Goal: Find specific page/section: Find specific page/section

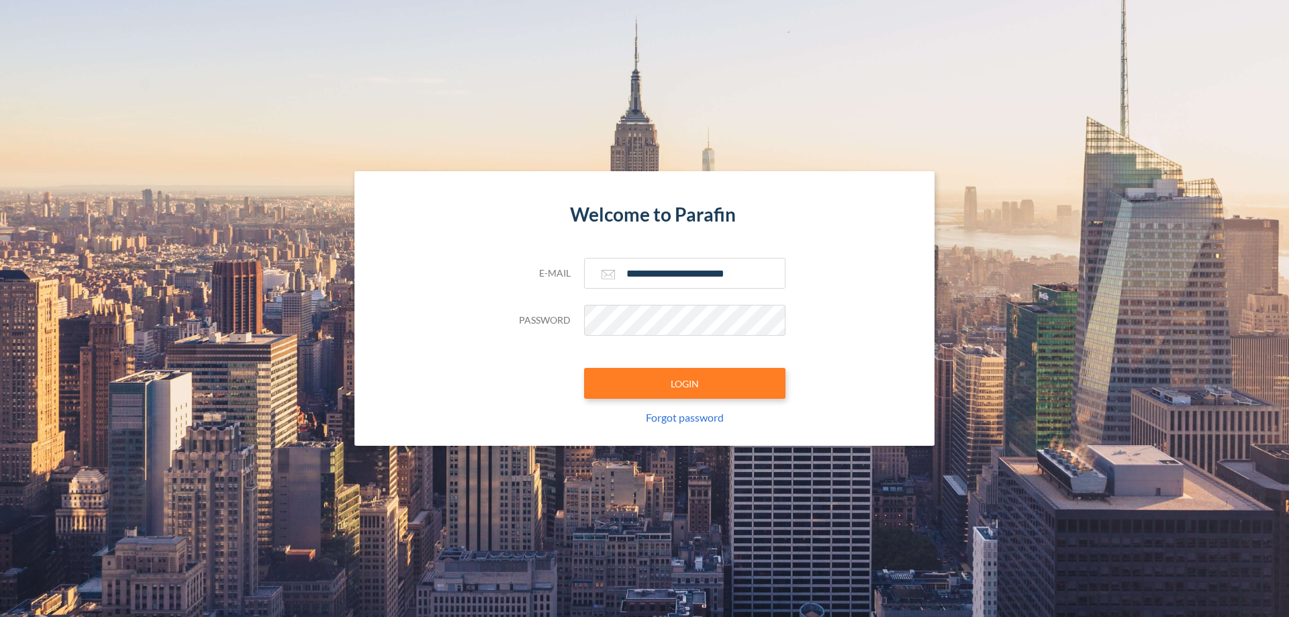
type input "**********"
click at [685, 383] on button "LOGIN" at bounding box center [684, 383] width 201 height 31
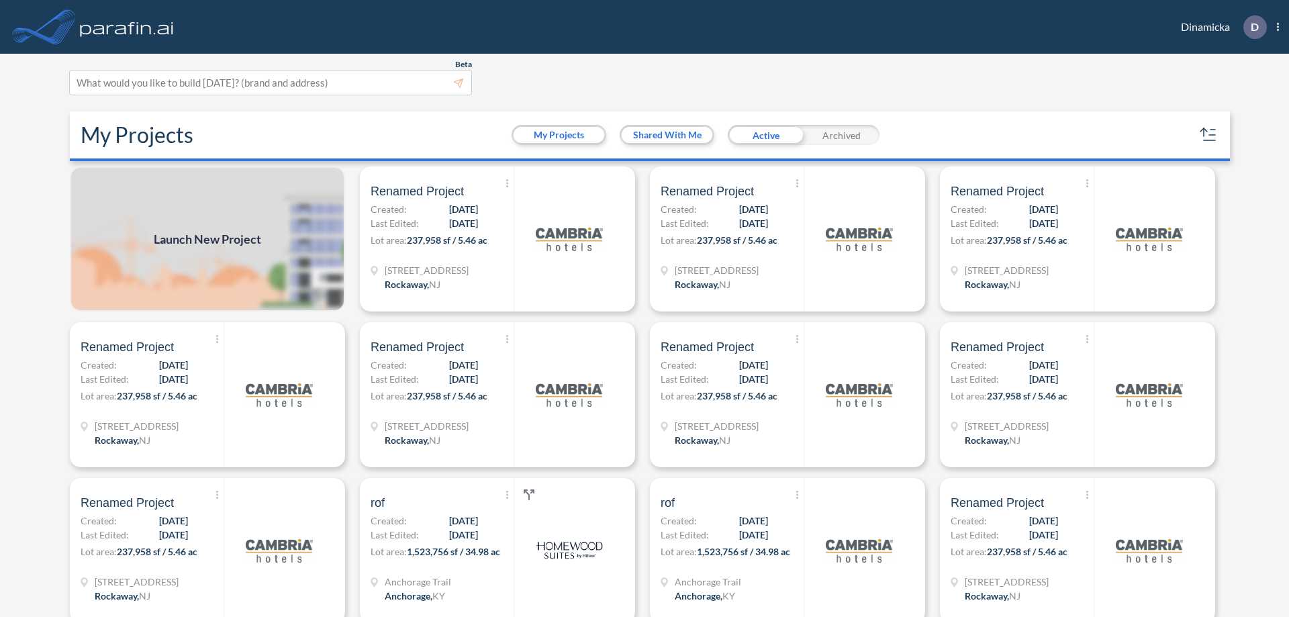
scroll to position [3, 0]
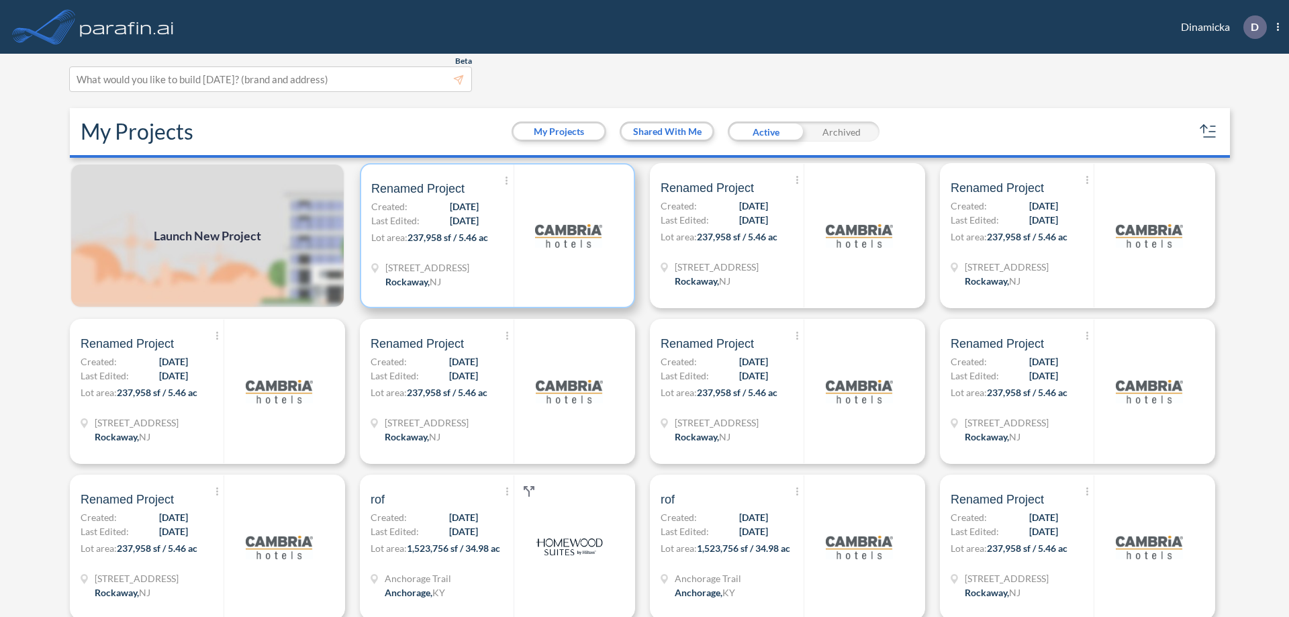
click at [495, 236] on p "Lot area: 237,958 sf / 5.46 ac" at bounding box center [442, 239] width 142 height 19
